Goal: Communication & Community: Participate in discussion

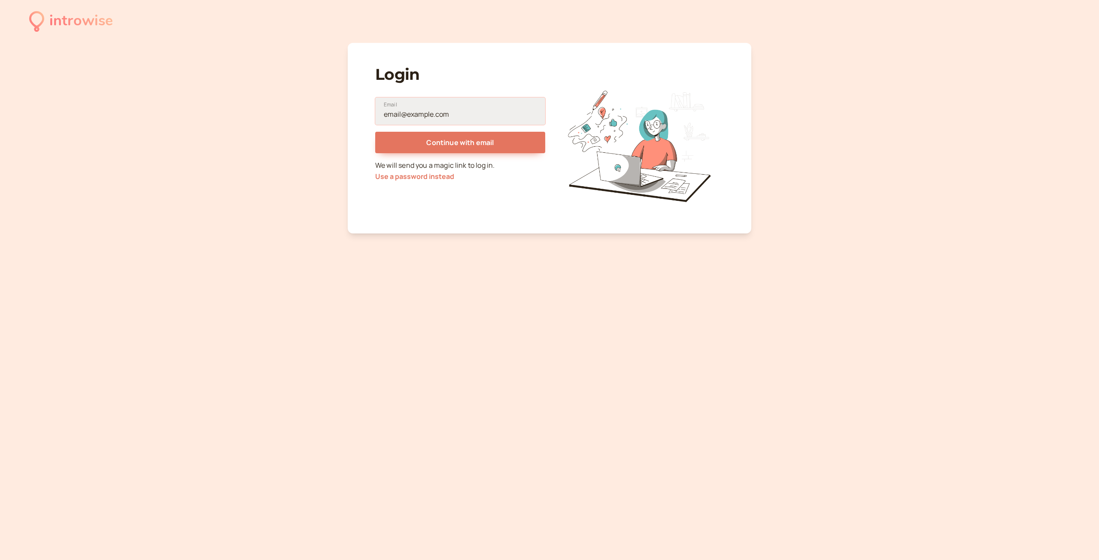
click at [426, 112] on input "Email" at bounding box center [460, 110] width 170 height 27
type input "vanlykara@gmail.com"
click at [458, 141] on span "Continue with email" at bounding box center [459, 142] width 67 height 9
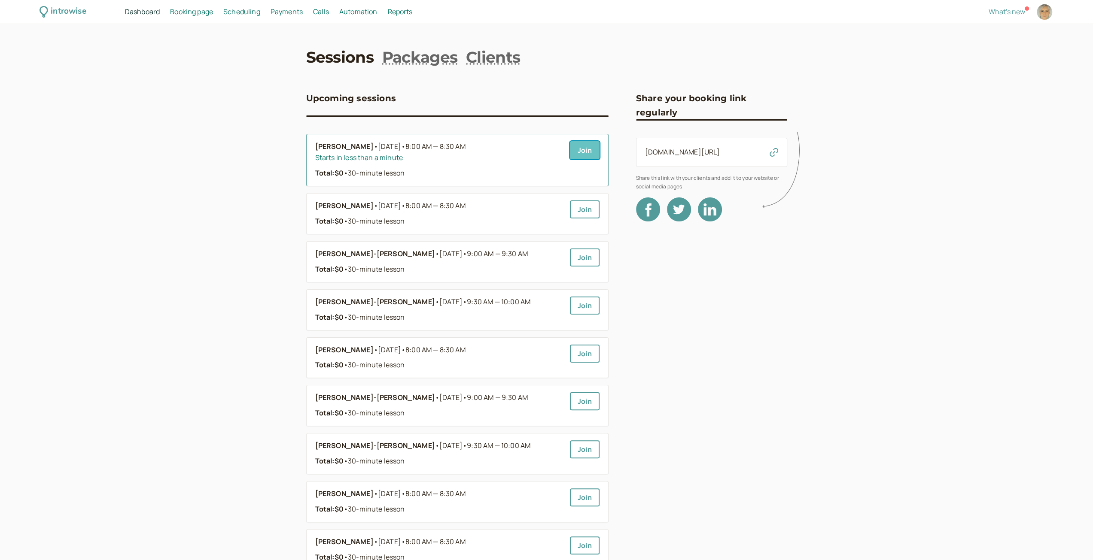
click at [589, 148] on link "Join" at bounding box center [585, 150] width 30 height 18
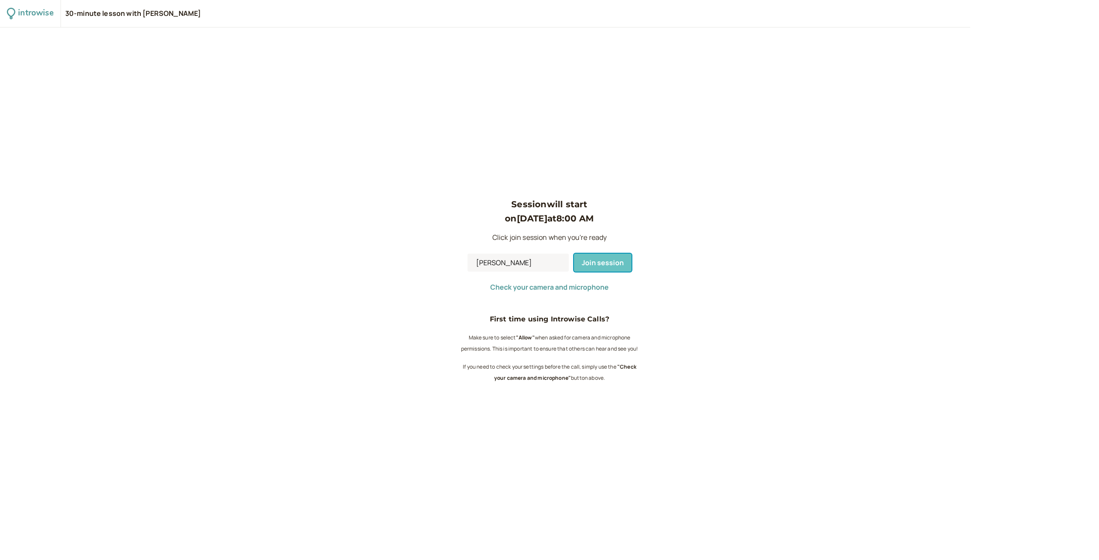
click at [605, 262] on span "Join session" at bounding box center [603, 262] width 42 height 9
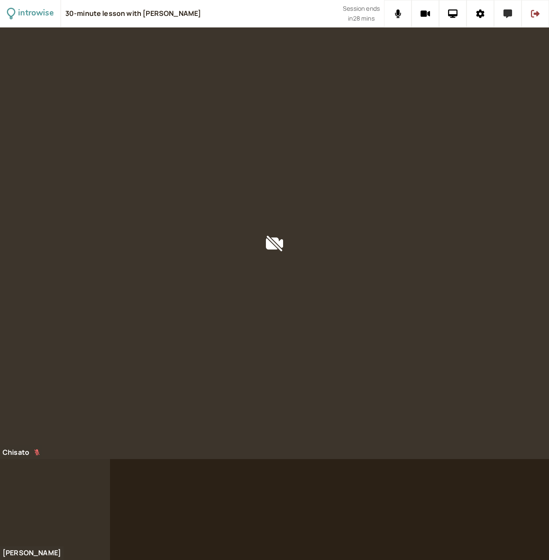
click at [499, 21] on button at bounding box center [507, 13] width 27 height 27
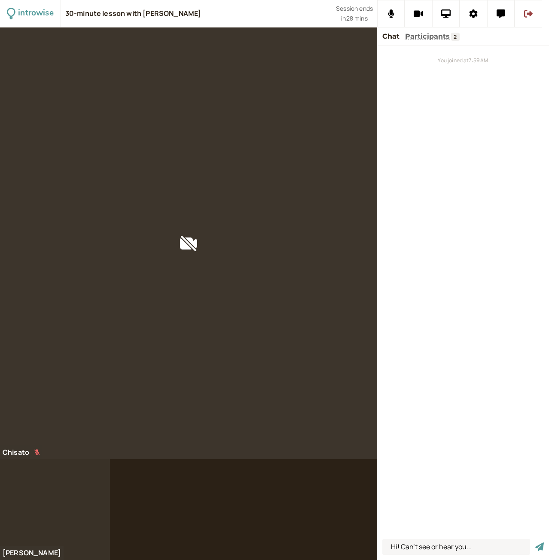
type input "Hi! Can't see or hear you..."
click at [535, 542] on button "submit" at bounding box center [539, 546] width 9 height 9
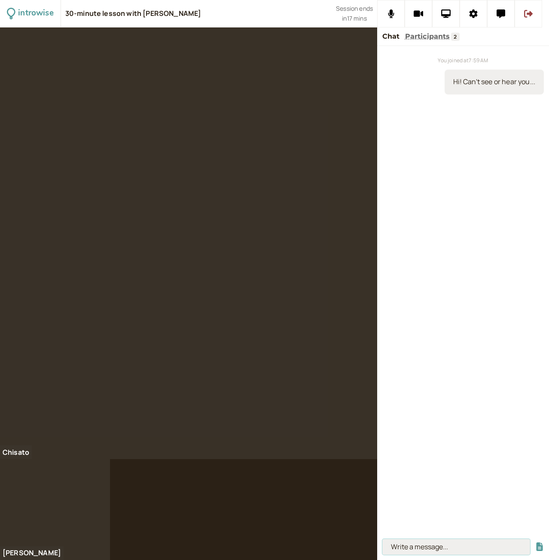
click at [419, 545] on input at bounding box center [456, 547] width 148 height 16
paste input "people who are less skilled tend to overestimate their abilities"
click at [389, 547] on input "people who are less skilled tend to overestimate their abilities" at bounding box center [456, 547] width 148 height 16
type input "people who are less skilled tend to overestimate their abilities"
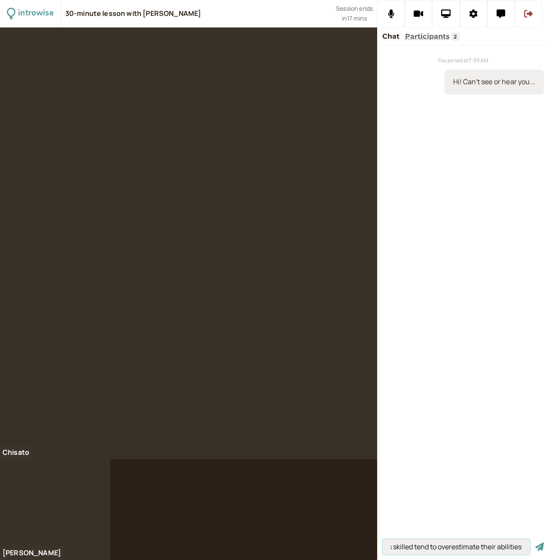
click at [535, 542] on button "submit" at bounding box center [539, 546] width 9 height 9
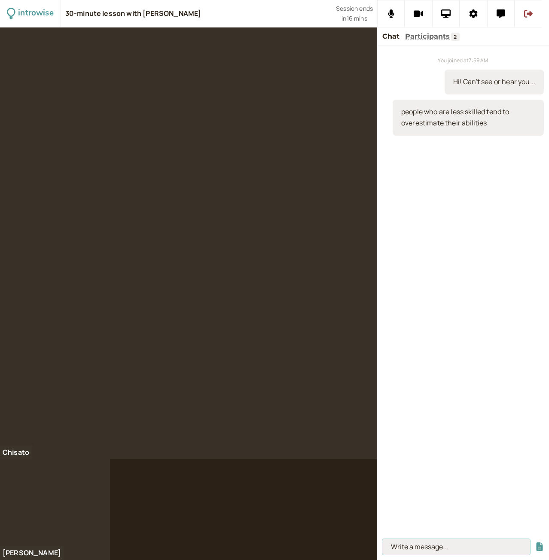
click at [464, 543] on input at bounding box center [456, 547] width 148 height 16
paste input "to be both incompetent and unable to recognize that incompetence."
type input "to be both incompetent and unable to recognize that incompetence"
click at [535, 542] on button "submit" at bounding box center [539, 546] width 9 height 9
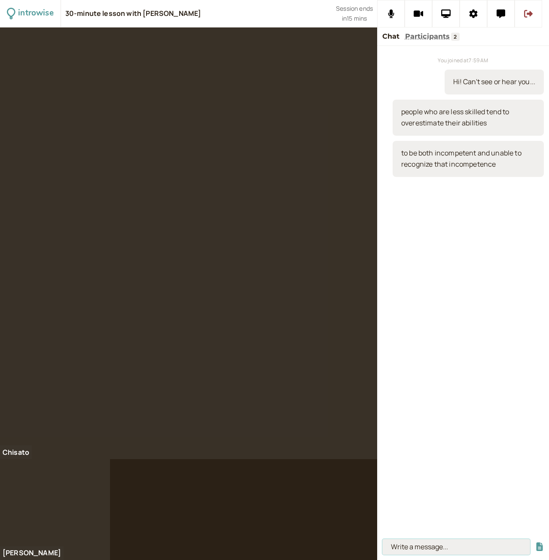
scroll to position [0, 0]
type input "sensitive"
click at [535, 542] on button "submit" at bounding box center [539, 546] width 9 height 9
click at [442, 543] on input at bounding box center [456, 547] width 148 height 16
paste input "How does the Dunning–Kruger effect differ from imposter syndrome?"
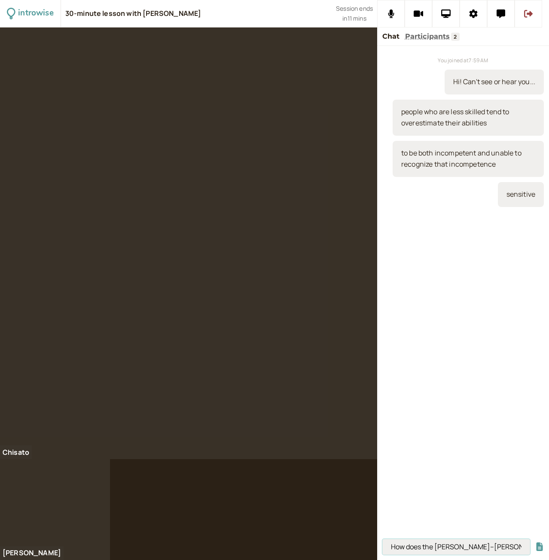
scroll to position [0, 86]
type input "How does the Dunning–Kruger effect differ from imposter syndrome?"
click at [535, 542] on button "submit" at bounding box center [539, 546] width 9 height 9
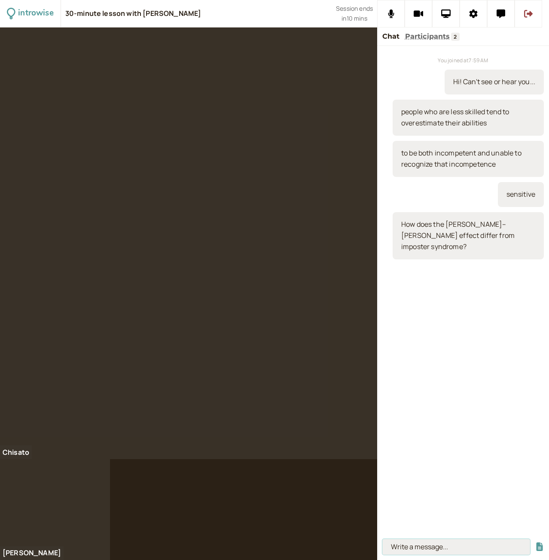
click at [428, 552] on input at bounding box center [456, 547] width 148 height 16
paste input "both involve self-assessments, but in opposite directions"
type input "both involve self-assessments, but in opposite directions"
click at [535, 542] on button "submit" at bounding box center [539, 546] width 9 height 9
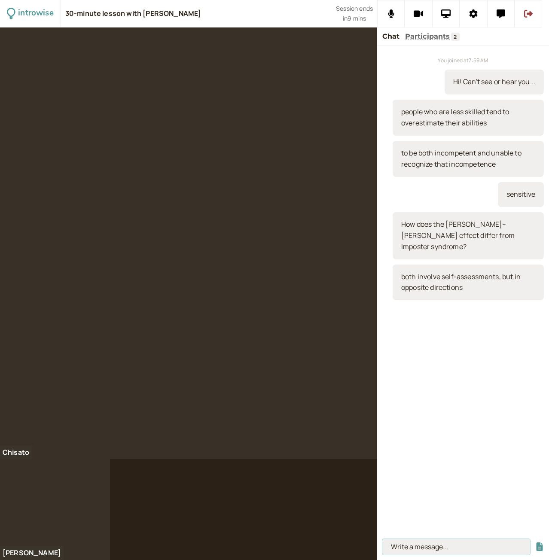
scroll to position [0, 0]
type input "overestimate/underestimate"
click at [535, 542] on button "submit" at bounding box center [539, 546] width 9 height 9
type input "overconfident"
click at [535, 542] on button "submit" at bounding box center [539, 546] width 9 height 9
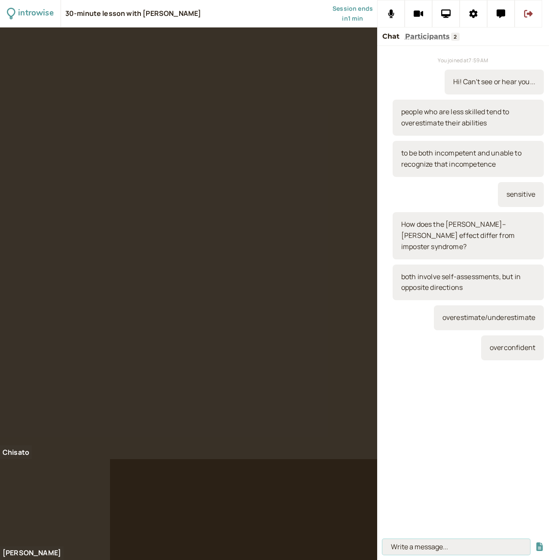
click at [391, 544] on input at bounding box center [456, 547] width 148 height 16
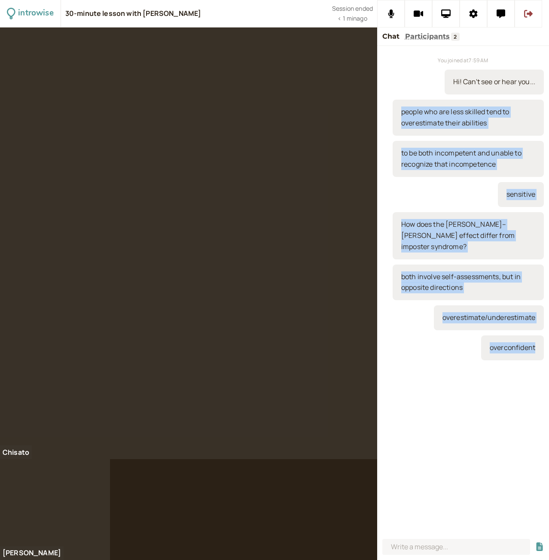
drag, startPoint x: 537, startPoint y: 342, endPoint x: 395, endPoint y: 111, distance: 270.6
click at [395, 111] on div "You joined at 7:59 AM Hi! Can't see or hear you... people who are less skilled …" at bounding box center [463, 290] width 172 height 489
copy div "people who are less skilled tend to overestimate their abilities to be both inc…"
click at [528, 14] on icon at bounding box center [528, 14] width 9 height 8
